Goal: Information Seeking & Learning: Learn about a topic

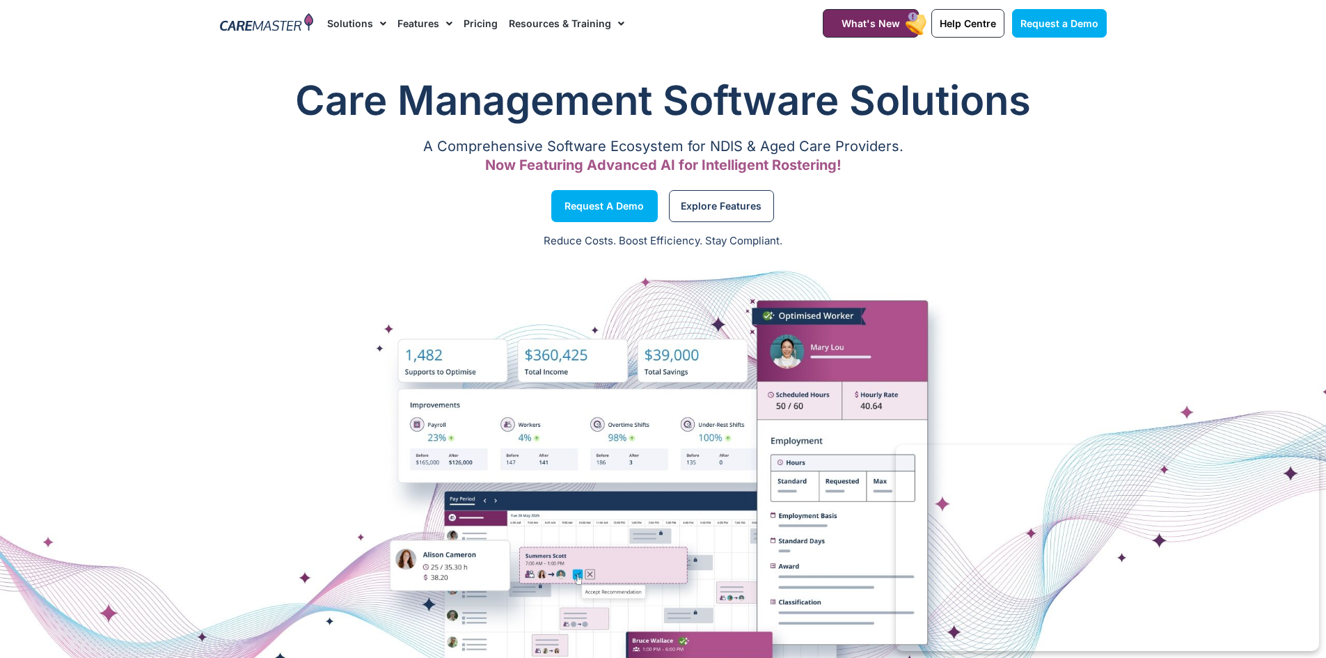
click at [475, 25] on link "Pricing" at bounding box center [481, 23] width 34 height 47
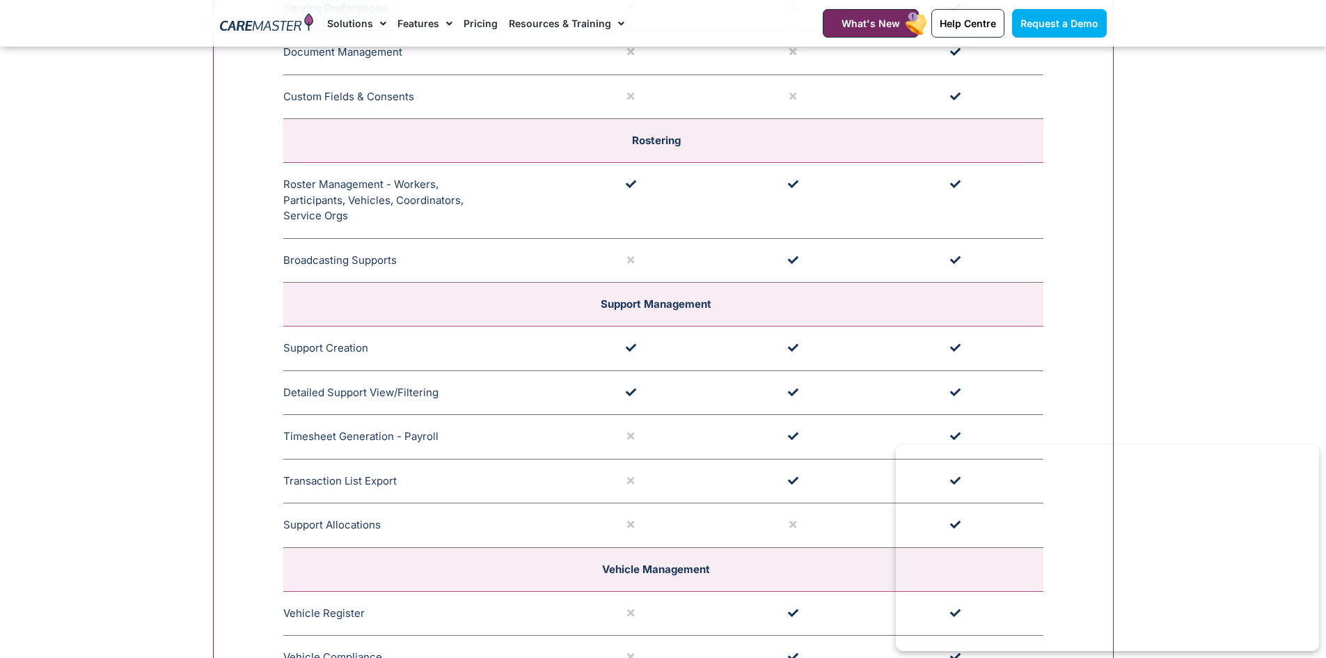
scroll to position [2488, 0]
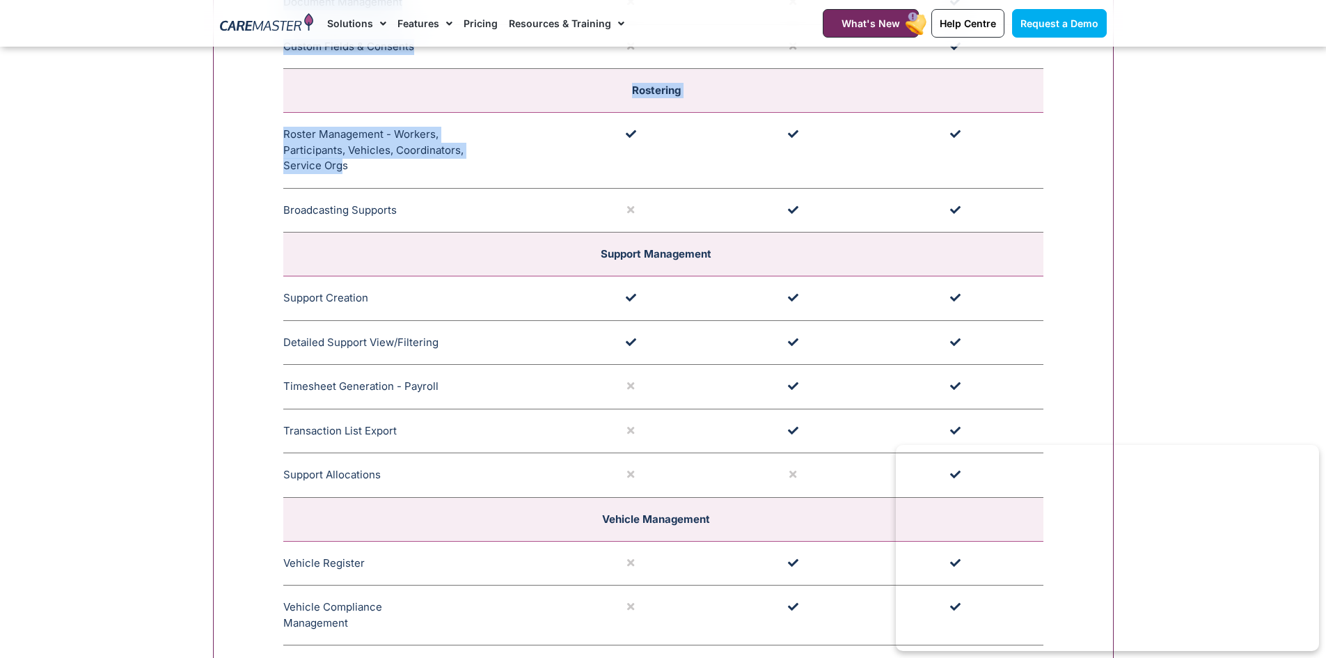
drag, startPoint x: 277, startPoint y: 132, endPoint x: 337, endPoint y: 170, distance: 70.7
click at [337, 170] on div "**********" at bounding box center [663, 436] width 901 height 3010
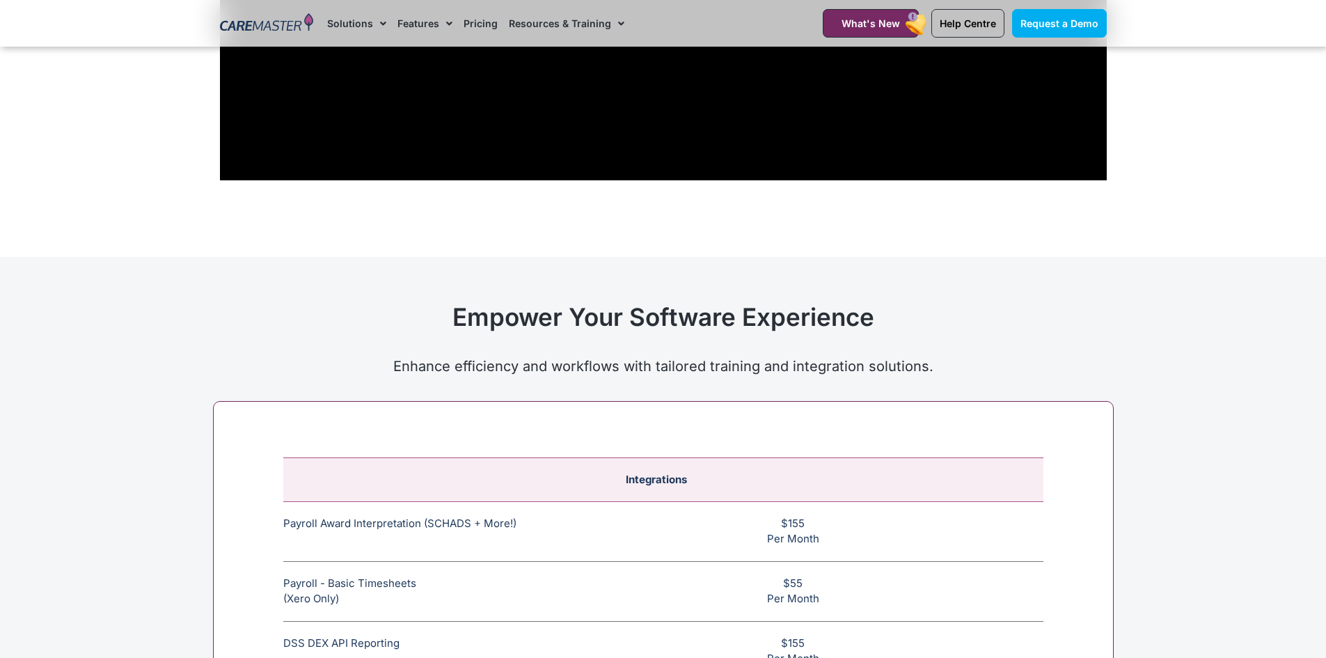
scroll to position [5203, 0]
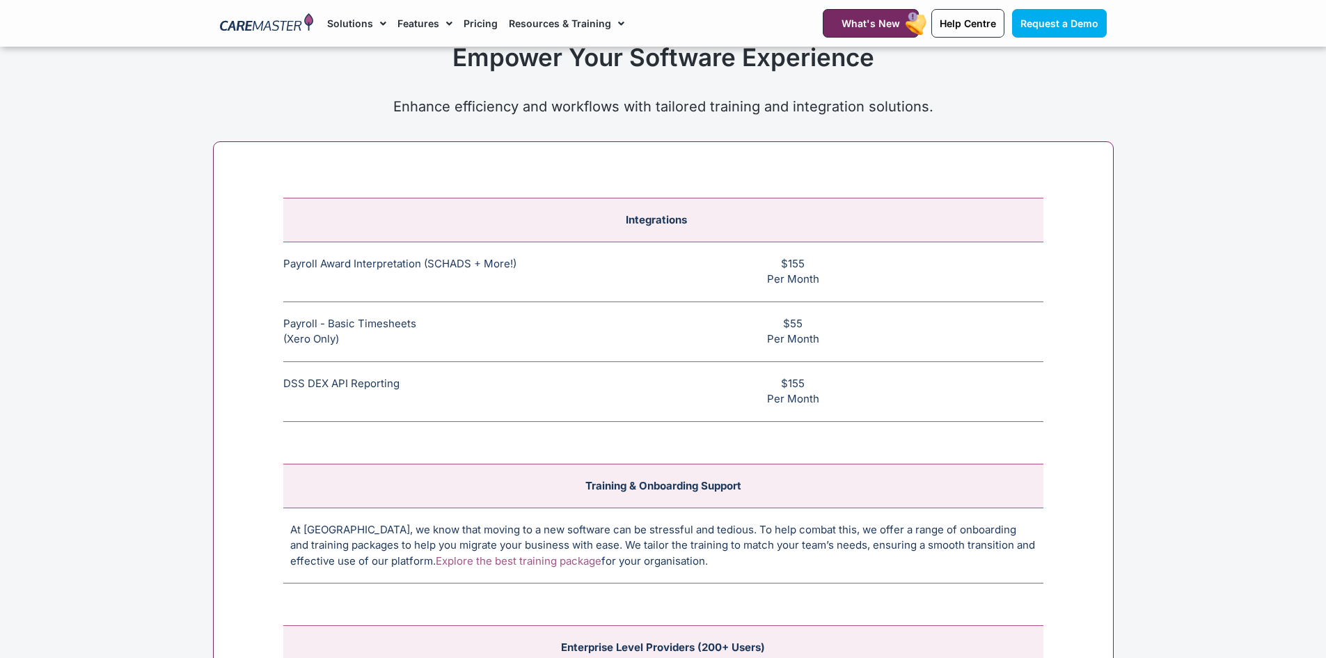
drag, startPoint x: 278, startPoint y: 326, endPoint x: 820, endPoint y: 406, distance: 548.0
click at [820, 406] on div "Integrations Payroll Award Interpretation (SCHADS + More!) The SCHADS Award int…" at bounding box center [663, 479] width 901 height 677
click at [1077, 292] on div "Integrations Payroll Award Interpretation (SCHADS + More!) The SCHADS Award int…" at bounding box center [663, 479] width 901 height 677
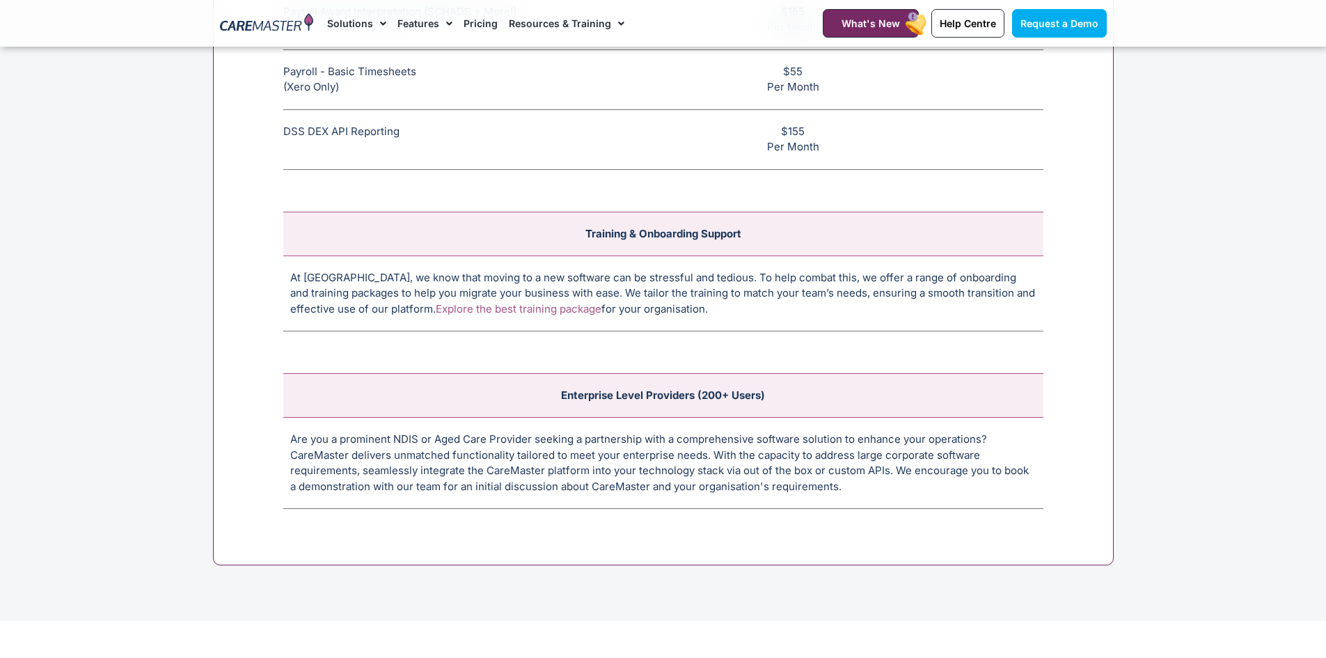
scroll to position [5499, 0]
